Goal: Check status: Check status

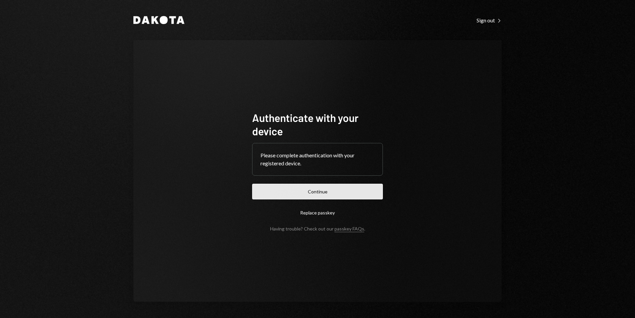
click at [317, 194] on button "Continue" at bounding box center [317, 191] width 131 height 16
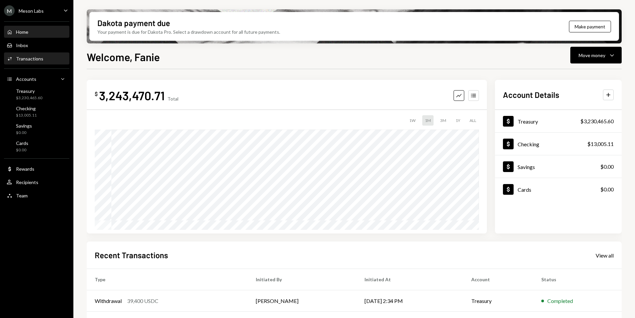
click at [36, 60] on div "Transactions" at bounding box center [29, 59] width 27 height 6
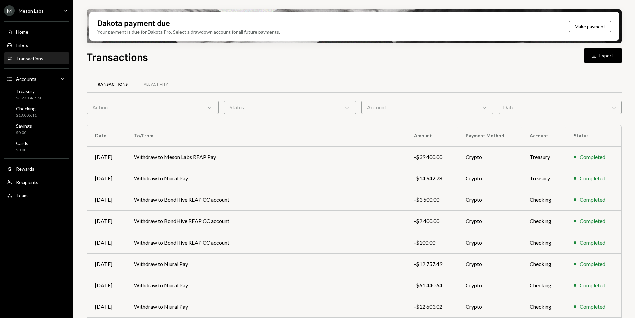
click at [535, 107] on div "Date Chevron Down" at bounding box center [560, 106] width 123 height 13
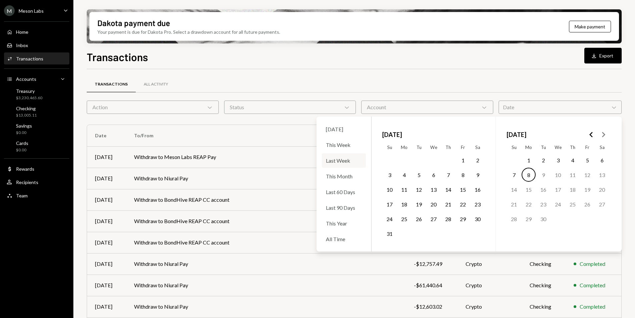
click at [333, 159] on div "Last Week" at bounding box center [344, 160] width 44 height 14
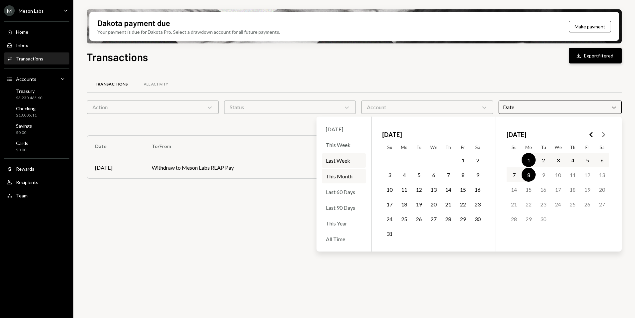
click at [590, 53] on button "Download Export filtered" at bounding box center [595, 56] width 53 height 16
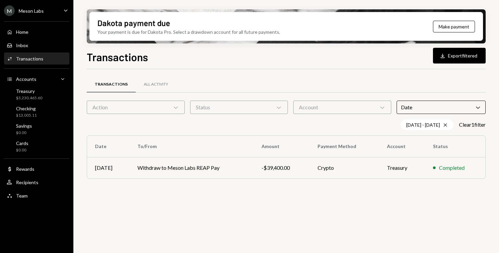
click at [32, 62] on div "Activities Transactions" at bounding box center [37, 58] width 60 height 11
click at [477, 108] on icon "Chevron Down" at bounding box center [478, 107] width 7 height 7
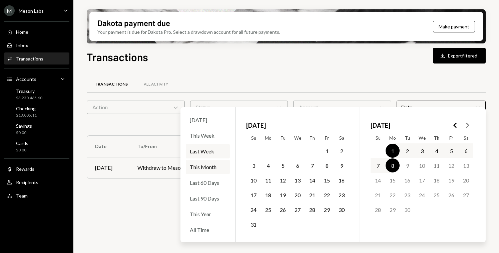
click at [456, 126] on icon "Go to the Previous Month" at bounding box center [455, 125] width 8 height 8
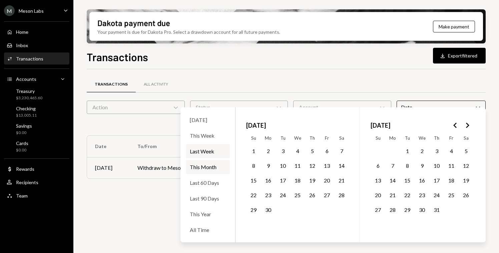
click at [456, 126] on icon "Go to the Previous Month" at bounding box center [455, 125] width 8 height 8
click at [468, 124] on polygon "Go to the Next Month" at bounding box center [467, 124] width 3 height 5
click at [299, 180] on button "16" at bounding box center [298, 180] width 14 height 14
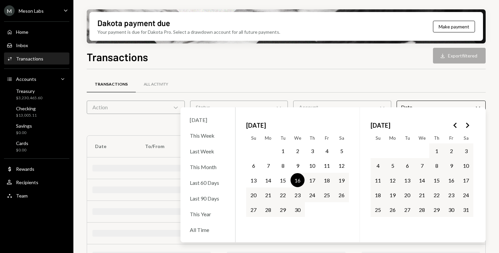
click at [328, 180] on button "18" at bounding box center [327, 180] width 14 height 14
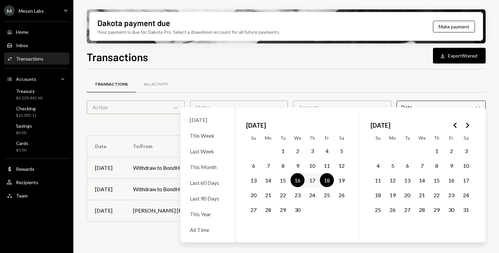
click at [409, 81] on div "Transactions All Activity" at bounding box center [286, 84] width 399 height 17
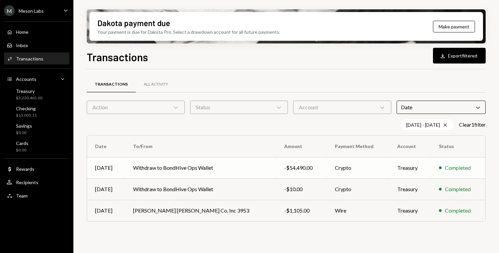
click at [232, 170] on td "Withdraw to BondHive Ops Wallet" at bounding box center [200, 167] width 151 height 21
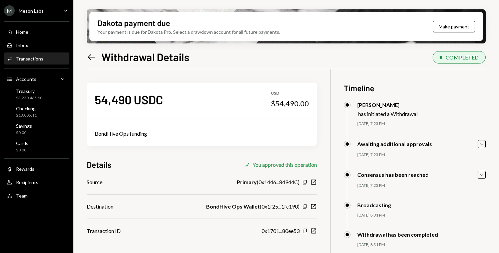
click at [305, 206] on icon "Copy" at bounding box center [304, 205] width 5 height 5
click at [92, 55] on icon "Left Arrow" at bounding box center [91, 56] width 9 height 9
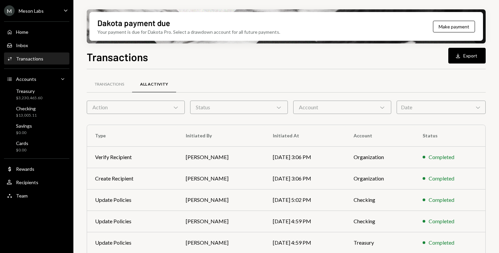
click at [430, 107] on div "Date Chevron Down" at bounding box center [441, 106] width 89 height 13
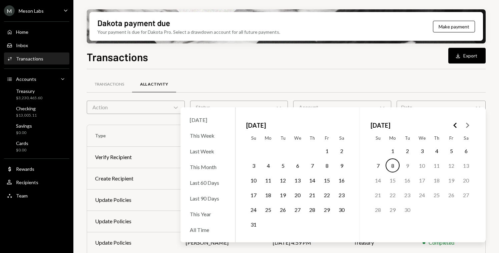
click at [454, 123] on icon "Go to the Previous Month" at bounding box center [455, 125] width 8 height 8
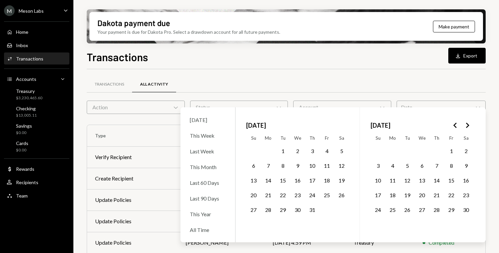
click at [31, 59] on div "Transactions" at bounding box center [29, 59] width 27 height 6
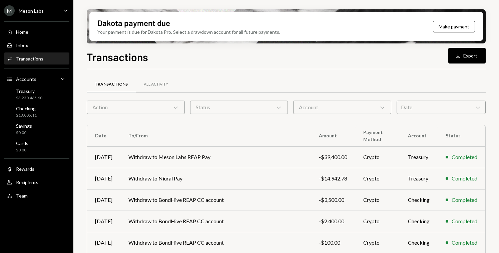
click at [448, 108] on div "Date Chevron Down" at bounding box center [441, 106] width 89 height 13
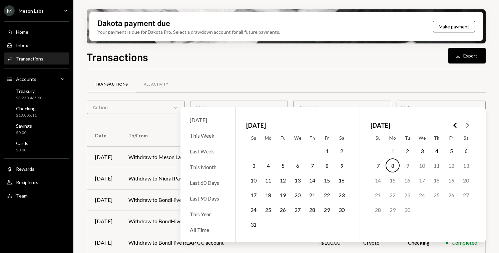
click at [458, 125] on icon "Go to the Previous Month" at bounding box center [455, 125] width 8 height 8
click at [456, 125] on icon "Go to the Previous Month" at bounding box center [455, 125] width 8 height 8
click at [406, 208] on button "27" at bounding box center [407, 209] width 14 height 14
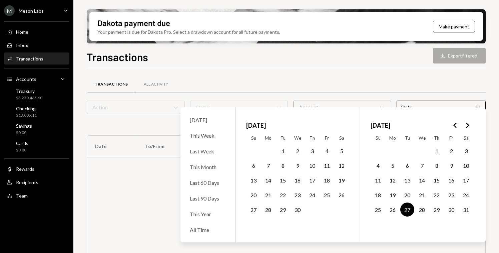
click at [453, 208] on button "30" at bounding box center [451, 209] width 14 height 14
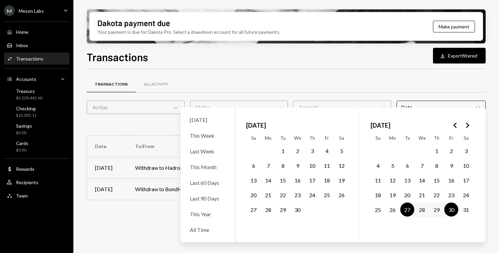
click at [383, 85] on div "Transactions All Activity" at bounding box center [286, 84] width 399 height 17
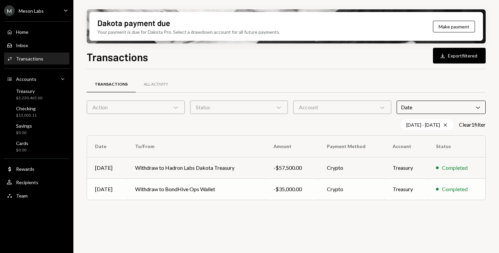
click at [253, 185] on td "Withdraw to BondHive Ops Wallet" at bounding box center [196, 188] width 138 height 21
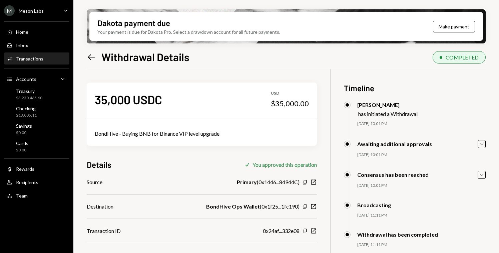
click at [305, 206] on icon "Copy" at bounding box center [304, 205] width 5 height 5
click at [304, 206] on icon "Copy" at bounding box center [304, 205] width 5 height 5
